Goal: Find specific page/section: Find specific page/section

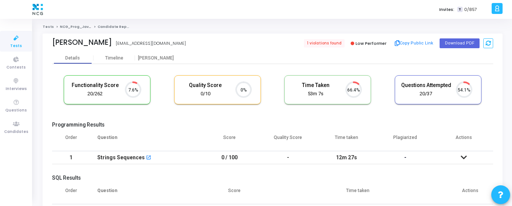
scroll to position [3, 3]
click at [17, 126] on icon at bounding box center [16, 123] width 16 height 9
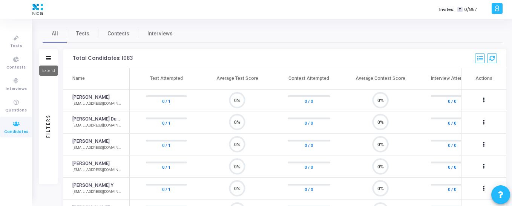
click at [47, 57] on icon at bounding box center [48, 58] width 5 height 4
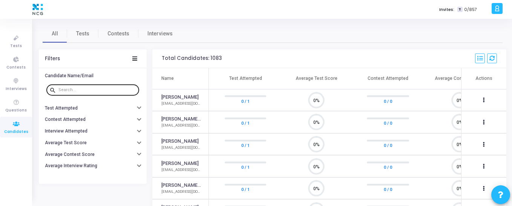
click at [78, 92] on div at bounding box center [97, 90] width 78 height 12
paste input "[EMAIL_ADDRESS][PERSON_NAME][DOMAIN_NAME]"
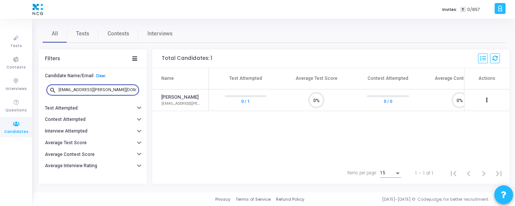
drag, startPoint x: 120, startPoint y: 90, endPoint x: 59, endPoint y: 89, distance: 60.7
click at [59, 89] on input "[EMAIL_ADDRESS][PERSON_NAME][DOMAIN_NAME]" at bounding box center [97, 90] width 78 height 5
paste input "tabitha7d"
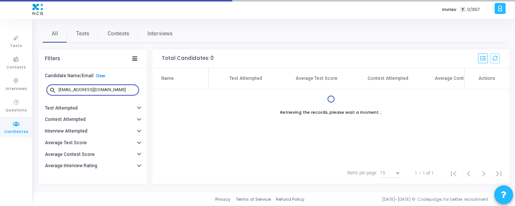
drag, startPoint x: 58, startPoint y: 90, endPoint x: 63, endPoint y: 92, distance: 5.3
click at [58, 90] on input "[EMAIL_ADDRESS][DOMAIN_NAME]" at bounding box center [97, 90] width 78 height 5
type input "[EMAIL_ADDRESS][DOMAIN_NAME]"
click at [81, 34] on span "Tests" at bounding box center [82, 34] width 13 height 8
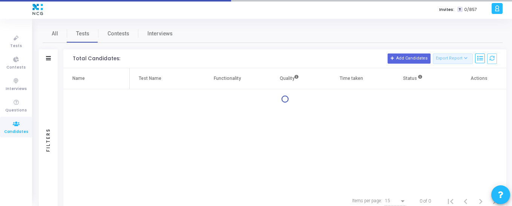
click at [48, 62] on div "Filters" at bounding box center [48, 58] width 19 height 19
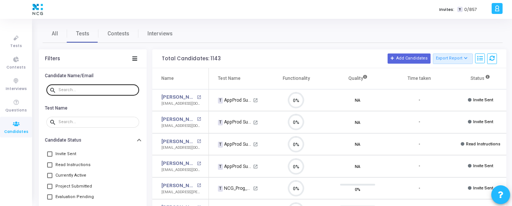
scroll to position [16, 19]
click at [69, 86] on div at bounding box center [97, 90] width 78 height 12
click at [72, 91] on input "text" at bounding box center [97, 90] width 78 height 5
paste input "[EMAIL_ADDRESS][DOMAIN_NAME]"
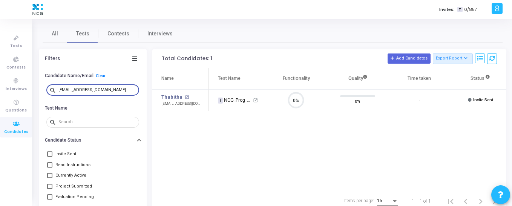
drag, startPoint x: 105, startPoint y: 88, endPoint x: 59, endPoint y: 87, distance: 46.4
click at [59, 87] on div "[EMAIL_ADDRESS][DOMAIN_NAME]" at bounding box center [97, 90] width 78 height 12
paste input "er.[PERSON_NAME].kr.0008"
type input "[EMAIL_ADDRESS][PERSON_NAME][DOMAIN_NAME]"
